Goal: Communication & Community: Answer question/provide support

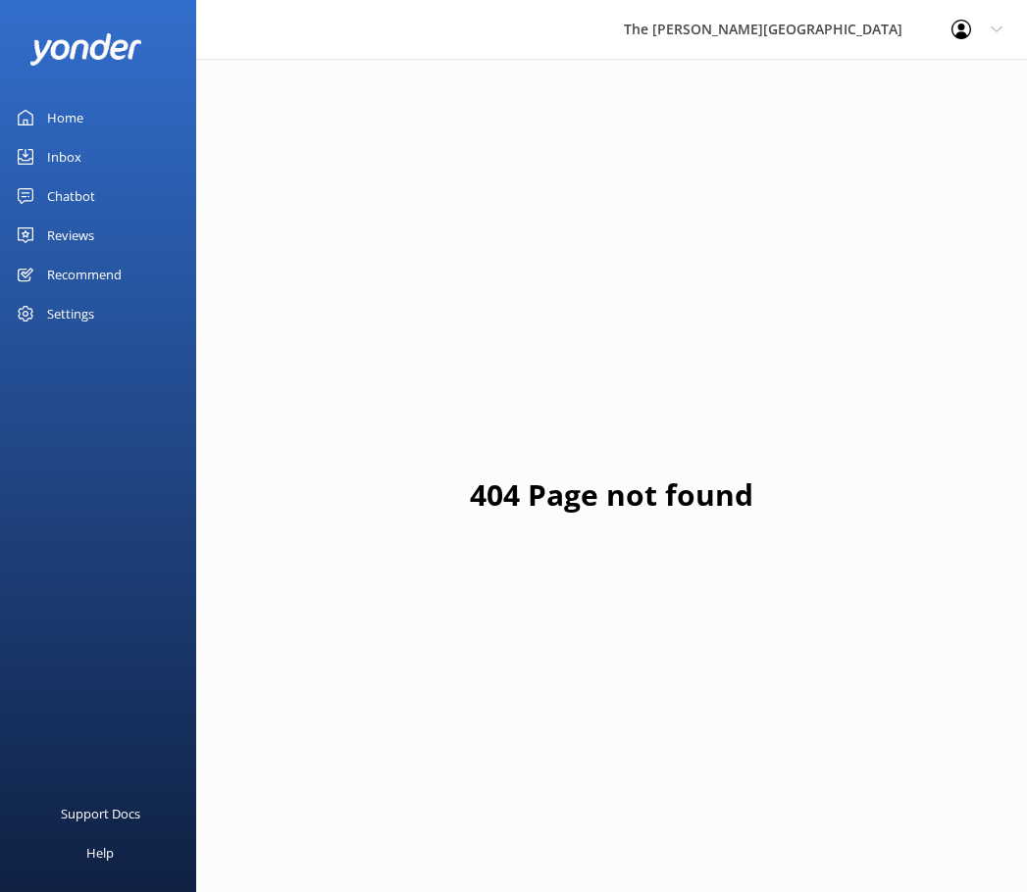
click at [138, 156] on link "Inbox" at bounding box center [98, 156] width 196 height 39
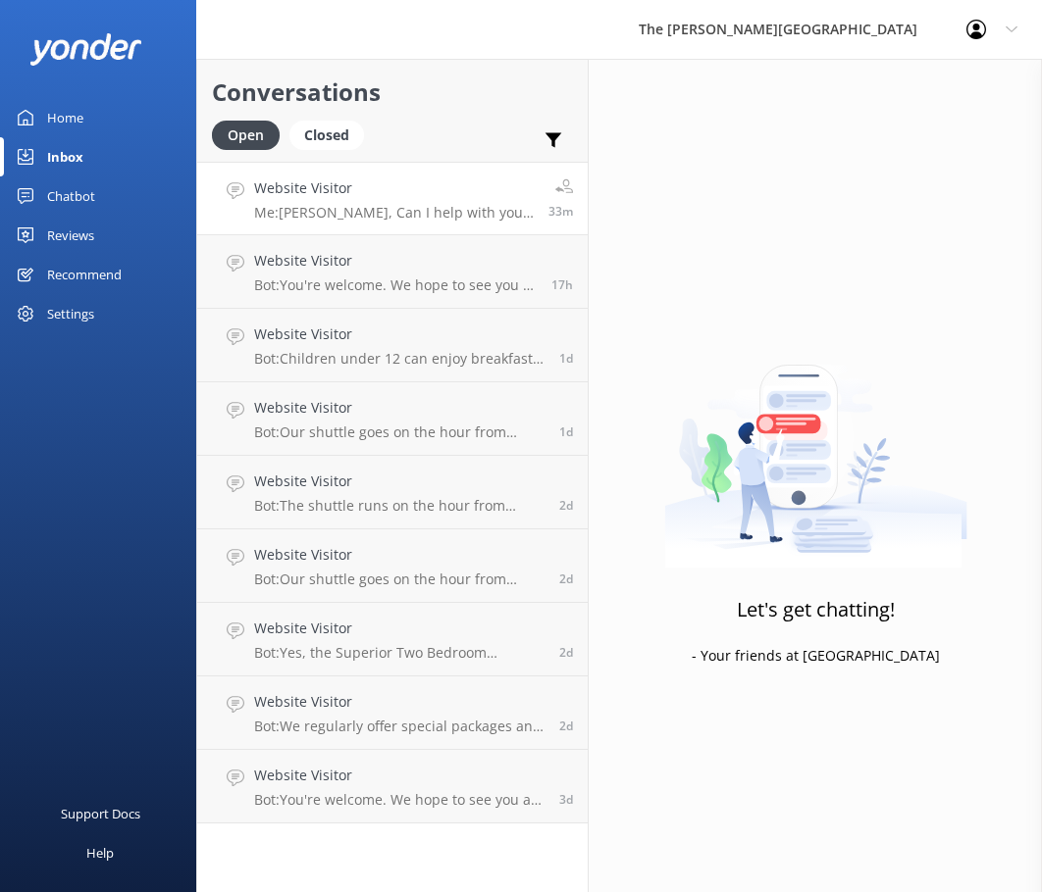
click at [287, 219] on p "Me: [PERSON_NAME], Can I help with your cancellation. If you can email through …" at bounding box center [394, 213] width 280 height 18
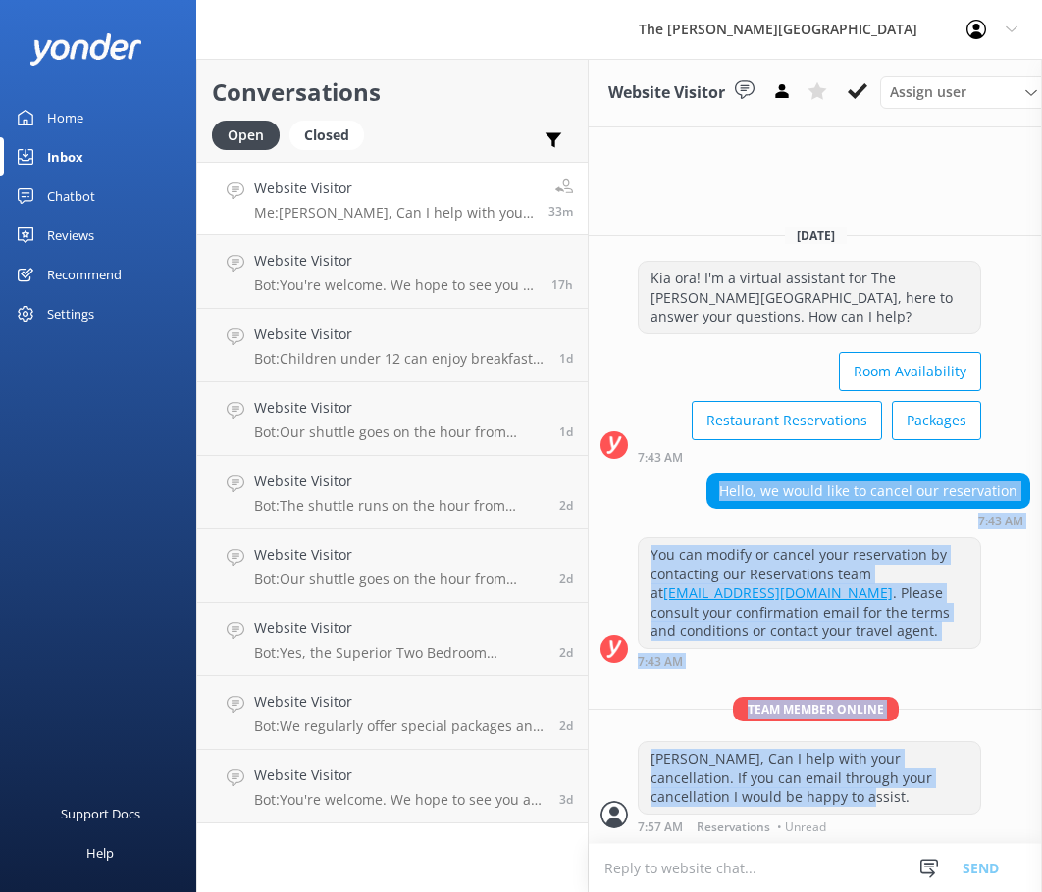
drag, startPoint x: 911, startPoint y: 786, endPoint x: 642, endPoint y: 483, distance: 405.0
click at [642, 483] on div "[DATE] Kia ora! I'm a virtual assistant for The [PERSON_NAME][GEOGRAPHIC_DATA],…" at bounding box center [814, 527] width 453 height 634
copy div "Hello, we would like to cancel our reservation 7:43 AM You can modify or cancel…"
click at [707, 714] on div "Team member online [PERSON_NAME], Can I help with your cancellation. If you can…" at bounding box center [814, 770] width 453 height 146
click at [720, 709] on div "Team member online [PERSON_NAME], Can I help with your cancellation. If you can…" at bounding box center [814, 770] width 453 height 146
